Goal: Navigation & Orientation: Find specific page/section

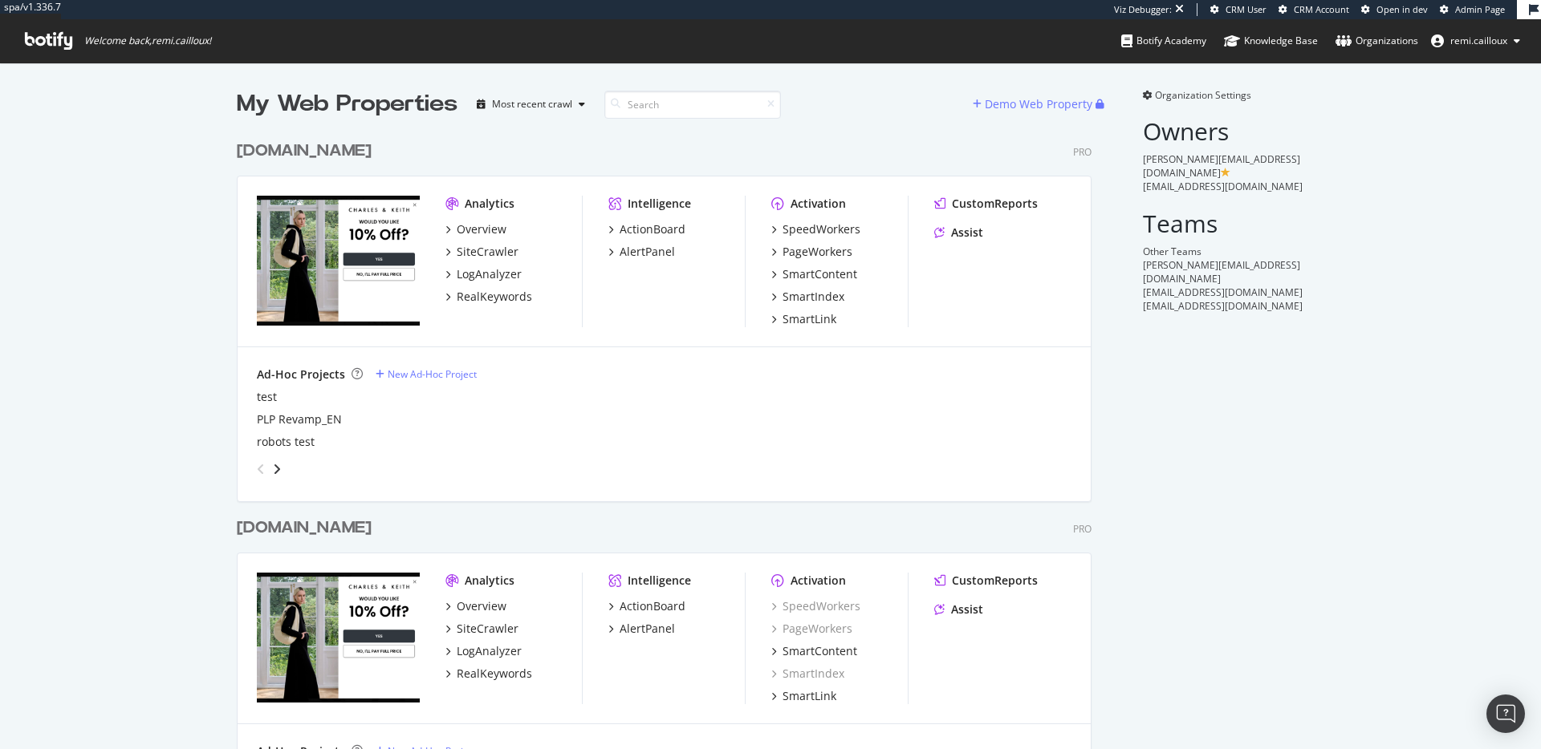
click at [331, 142] on div "charleskeith.com" at bounding box center [304, 151] width 135 height 23
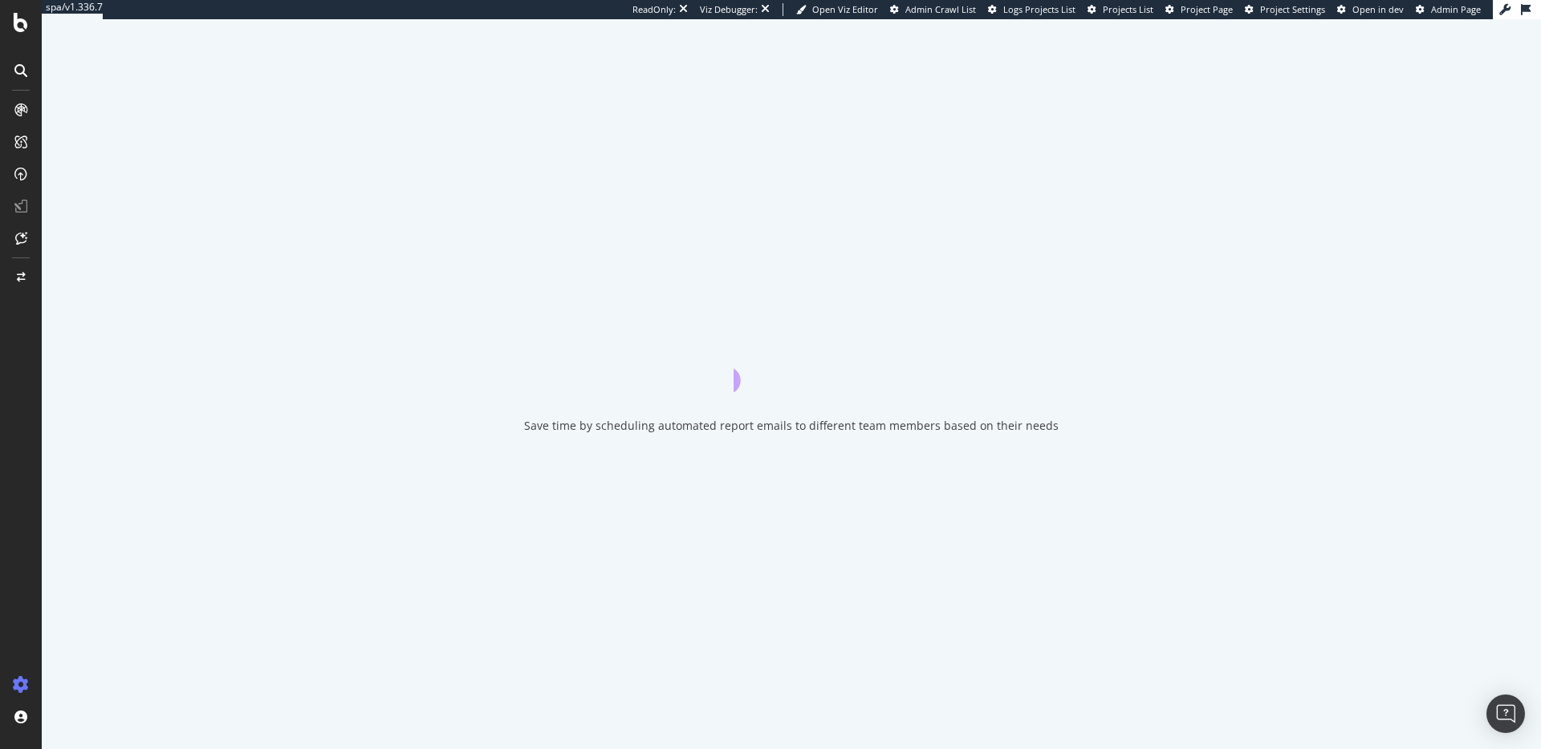
click at [1213, 11] on span "Project Page" at bounding box center [1206, 9] width 52 height 12
